Goal: Transaction & Acquisition: Obtain resource

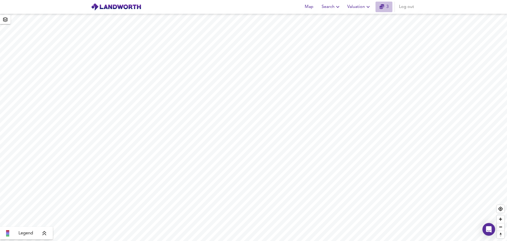
click at [383, 8] on icon "button" at bounding box center [382, 6] width 5 height 5
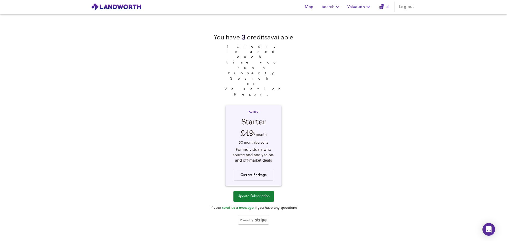
click at [359, 82] on div "You have 3 credit s available 1 credit is used each time you run a Property Sea…" at bounding box center [253, 127] width 507 height 227
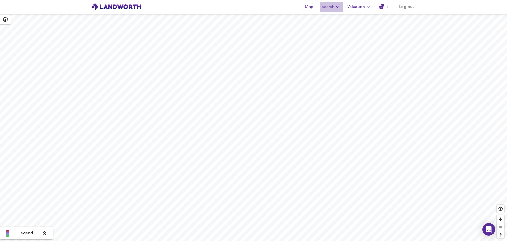
click at [331, 7] on span "Search" at bounding box center [331, 6] width 19 height 7
click at [327, 18] on li "New Search" at bounding box center [331, 19] width 52 height 10
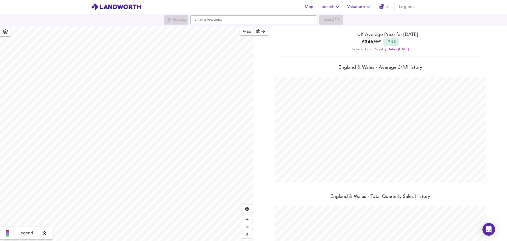
scroll to position [241, 507]
click at [251, 16] on input "text" at bounding box center [254, 19] width 127 height 9
click at [223, 30] on small "Brockham Dr, [GEOGRAPHIC_DATA]" at bounding box center [243, 30] width 50 height 3
type input "[STREET_ADDRESS]"
checkbox input "false"
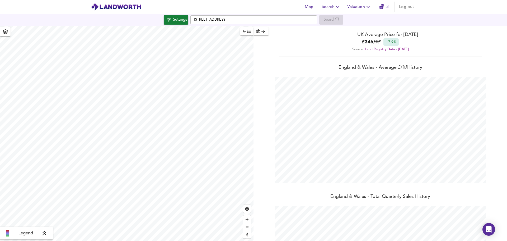
checkbox input "true"
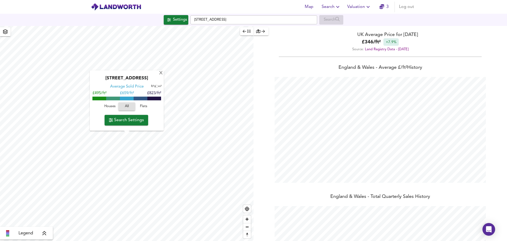
click at [145, 107] on span "Flats" at bounding box center [144, 107] width 14 height 6
click at [122, 120] on span "Search Settings" at bounding box center [126, 119] width 35 height 7
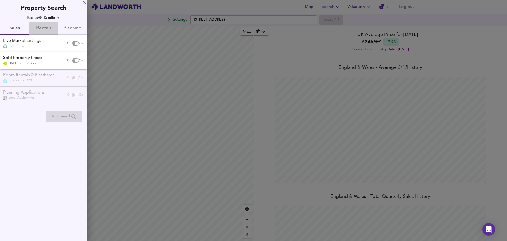
click at [43, 27] on span "Rentals" at bounding box center [43, 28] width 23 height 8
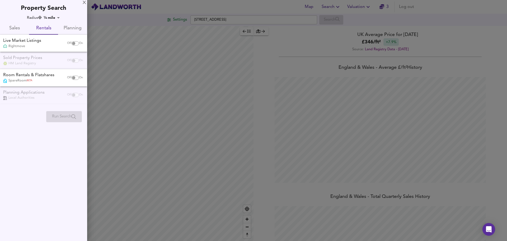
click at [76, 41] on input "checkbox" at bounding box center [73, 43] width 13 height 4
checkbox input "true"
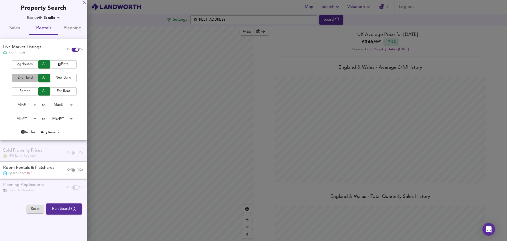
click at [30, 75] on span "2nd Hand" at bounding box center [25, 78] width 21 height 6
click at [33, 116] on body "Map Search Valuation 3 Log out Settings Brockham Dr, London SW2 3RY Search Lege…" at bounding box center [253, 120] width 507 height 241
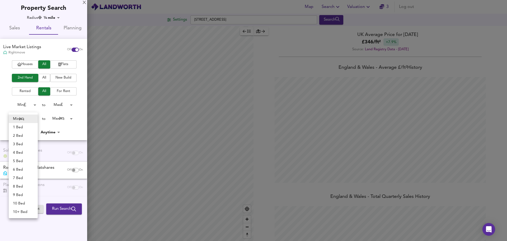
click at [21, 134] on li "2 Bed" at bounding box center [23, 135] width 29 height 8
type input "2"
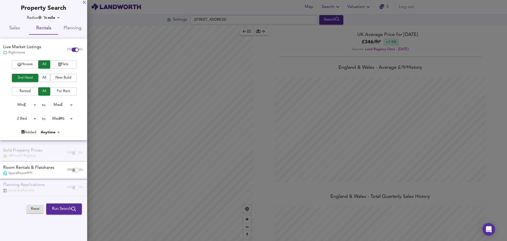
click at [69, 119] on body "Map Search Valuation 3 Log out Settings Brockham Dr, London SW2 3RY Search Lege…" at bounding box center [253, 120] width 507 height 241
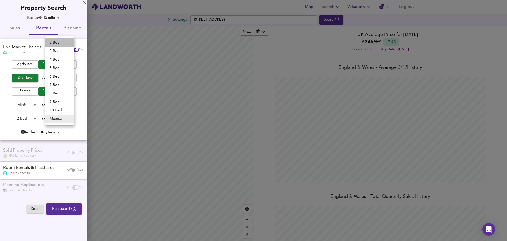
click at [61, 43] on li "2 Bed" at bounding box center [59, 42] width 29 height 8
type input "2"
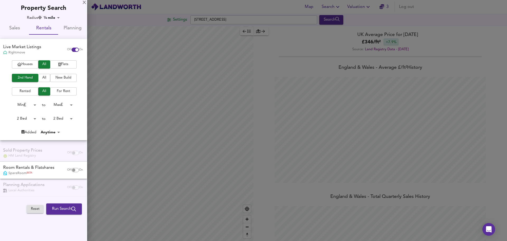
click at [59, 206] on span "Run Search" at bounding box center [64, 208] width 24 height 7
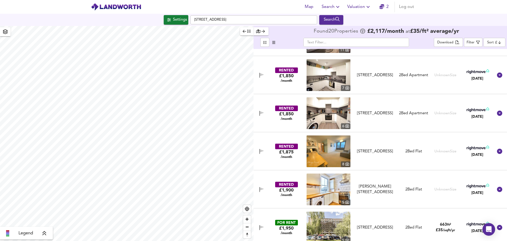
scroll to position [132, 0]
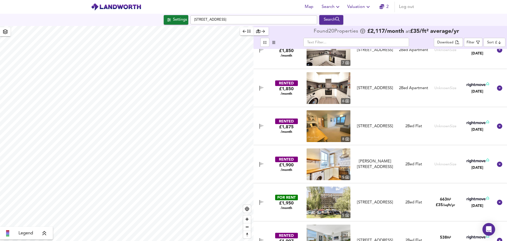
click at [321, 194] on img at bounding box center [329, 202] width 44 height 32
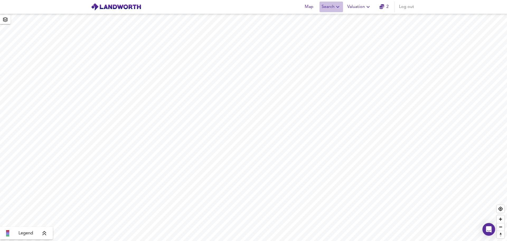
click at [330, 11] on button "Search" at bounding box center [332, 7] width 24 height 11
click at [329, 18] on li "New Search" at bounding box center [331, 19] width 52 height 10
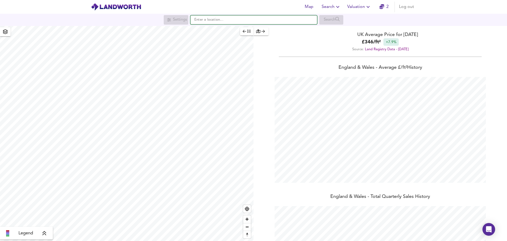
click at [226, 21] on input "text" at bounding box center [254, 19] width 127 height 9
click at [227, 31] on small "Brockham Dr, [GEOGRAPHIC_DATA]" at bounding box center [243, 30] width 50 height 3
type input "[STREET_ADDRESS]"
click at [178, 18] on div "Settings" at bounding box center [180, 19] width 14 height 7
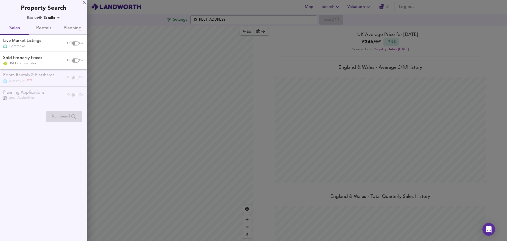
checkbox input "false"
checkbox input "true"
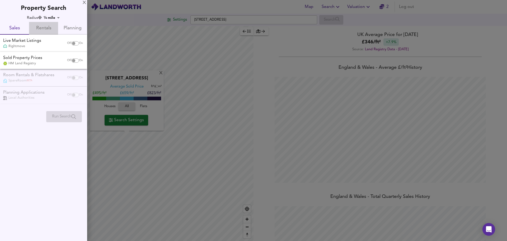
click at [49, 29] on span "Rentals" at bounding box center [43, 28] width 23 height 8
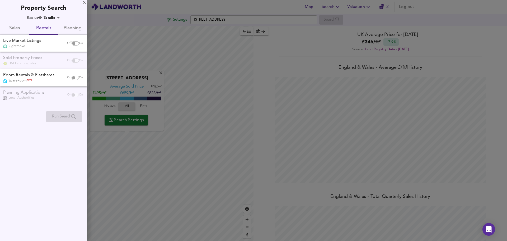
click at [73, 43] on input "checkbox" at bounding box center [73, 43] width 13 height 4
checkbox input "true"
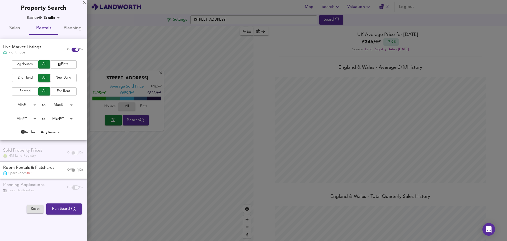
click at [30, 77] on span "2nd Hand" at bounding box center [25, 78] width 21 height 6
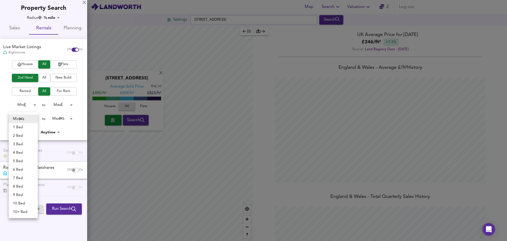
click at [34, 120] on body "Map Search Valuation 2 Log out Settings [GEOGRAPHIC_DATA] Search [GEOGRAPHIC_DA…" at bounding box center [253, 120] width 507 height 241
click at [20, 135] on li "2 Bed" at bounding box center [23, 135] width 29 height 8
type input "2"
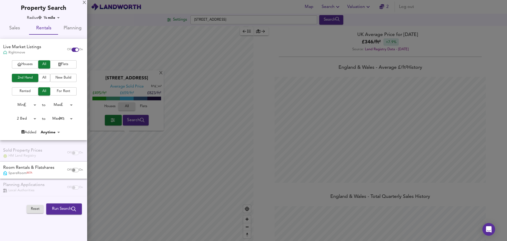
click at [60, 119] on body "Map Search Valuation 2 Log out Settings [GEOGRAPHIC_DATA] Search [GEOGRAPHIC_DA…" at bounding box center [253, 120] width 507 height 241
click at [58, 43] on li "2 Bed" at bounding box center [59, 42] width 29 height 8
type input "2"
click at [55, 212] on button "Run Search" at bounding box center [64, 208] width 36 height 11
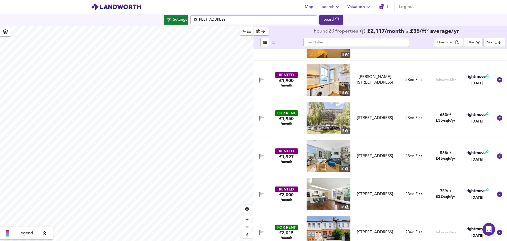
scroll to position [238, 0]
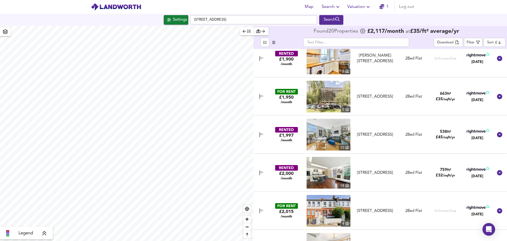
click at [335, 103] on img at bounding box center [329, 97] width 44 height 32
